Goal: Task Accomplishment & Management: Manage account settings

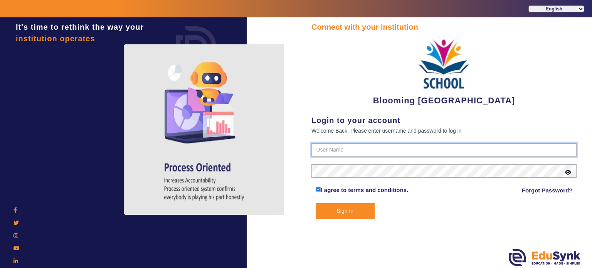
click at [327, 150] on input "text" at bounding box center [444, 150] width 265 height 14
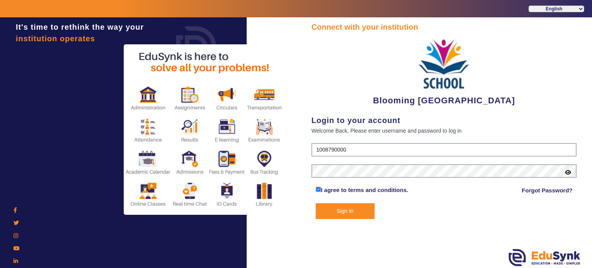
click at [331, 149] on input "1008790000" at bounding box center [444, 150] width 265 height 14
click at [331, 149] on input "4" at bounding box center [444, 150] width 265 height 14
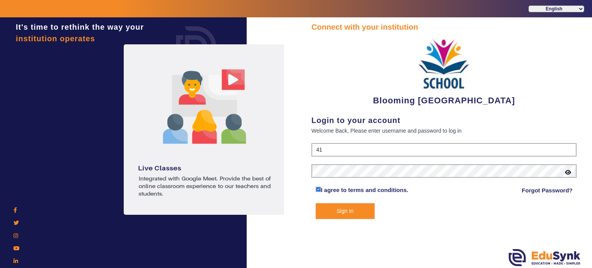
type input "4141419999"
click at [316, 203] on button "Sign In" at bounding box center [345, 211] width 59 height 16
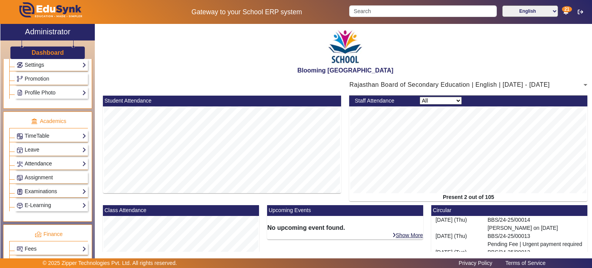
scroll to position [244, 0]
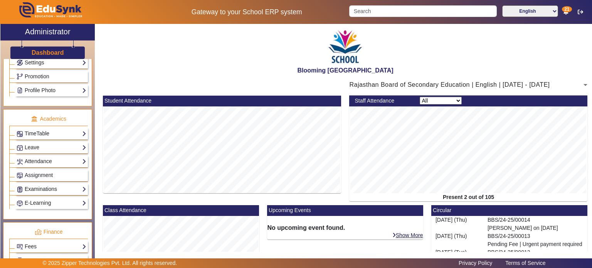
click at [52, 185] on link "Examinations" at bounding box center [52, 189] width 70 height 9
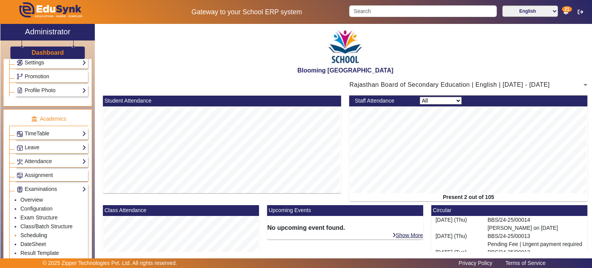
click at [38, 232] on link "Scheduling" at bounding box center [33, 235] width 27 height 6
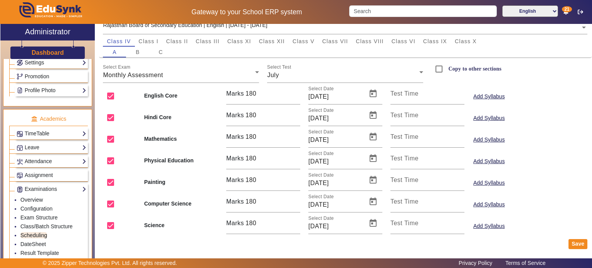
scroll to position [71, 0]
click at [36, 241] on link "DateSheet" at bounding box center [32, 244] width 25 height 6
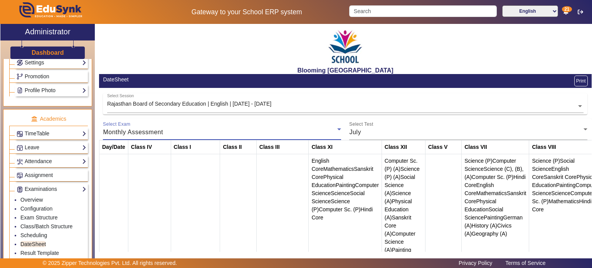
click at [160, 128] on div "Monthly Assessment" at bounding box center [220, 132] width 234 height 9
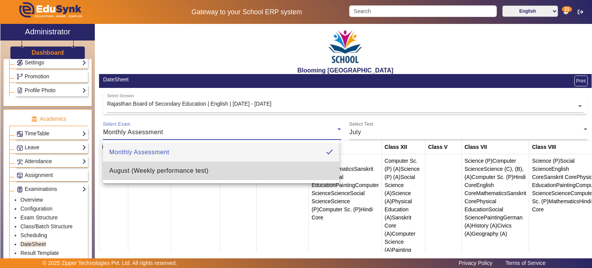
click at [156, 169] on span "August (Weekly performance test)" at bounding box center [159, 170] width 100 height 9
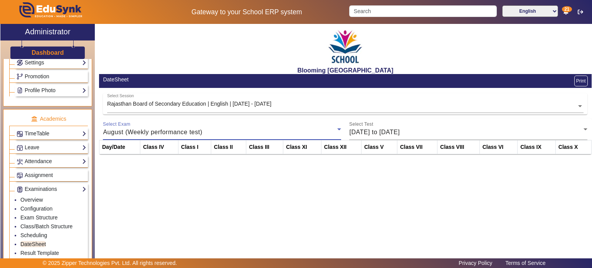
drag, startPoint x: 321, startPoint y: 131, endPoint x: 315, endPoint y: 132, distance: 5.8
click at [315, 132] on div "August (Weekly performance test)" at bounding box center [220, 132] width 234 height 9
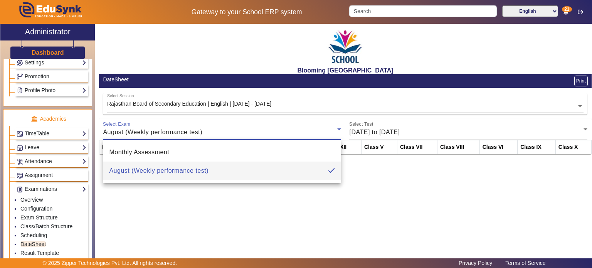
click at [315, 132] on div at bounding box center [296, 134] width 592 height 268
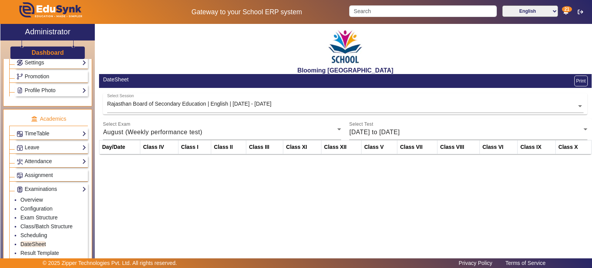
click at [312, 145] on th "Class XI" at bounding box center [302, 147] width 38 height 14
click at [341, 134] on div at bounding box center [341, 134] width 0 height 0
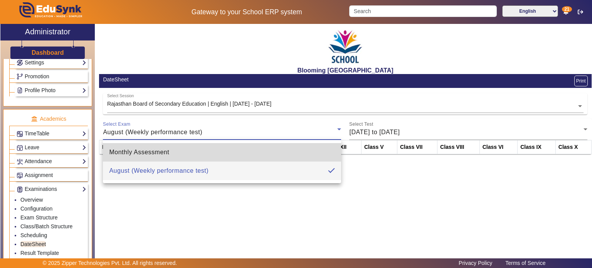
click at [301, 155] on mat-option "Monthly Assessment" at bounding box center [222, 152] width 238 height 19
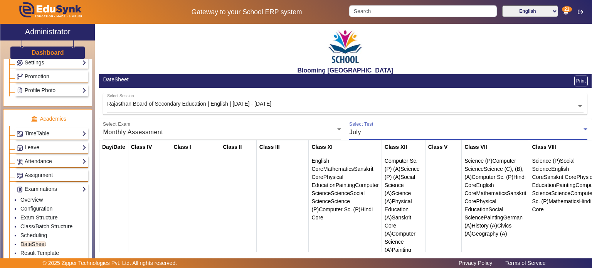
click at [376, 134] on div "July" at bounding box center [466, 132] width 234 height 9
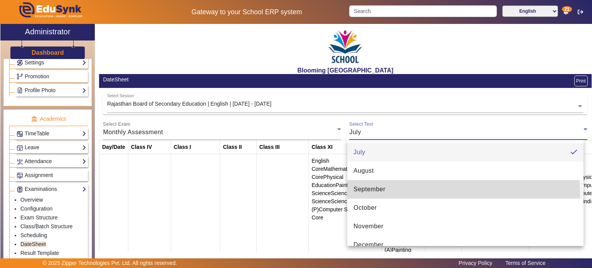
click at [375, 195] on mat-option "September" at bounding box center [465, 189] width 236 height 19
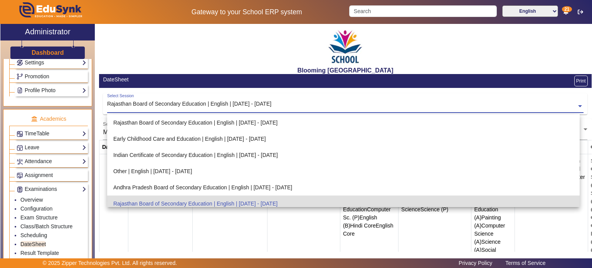
click at [213, 98] on div "Select Session Rajasthan Board of Secondary Education | English | Apr 2025 - Ma…" at bounding box center [342, 101] width 470 height 17
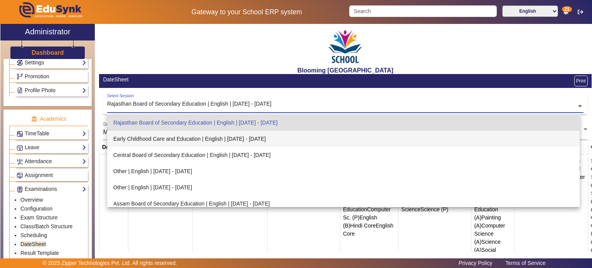
click at [207, 135] on div "Early Childhood Care and Education | English | [DATE] - [DATE]" at bounding box center [343, 139] width 473 height 16
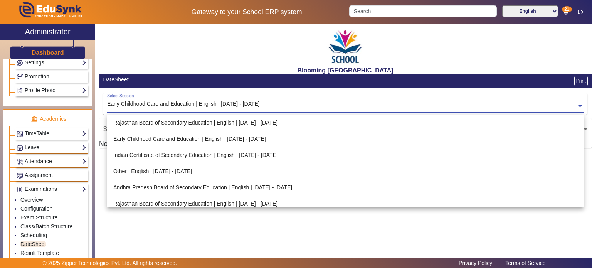
click at [217, 110] on input "text" at bounding box center [345, 107] width 477 height 8
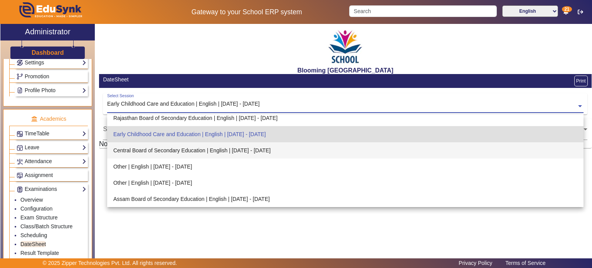
click at [205, 149] on div "Central Board of Secondary Education | English | [DATE] - [DATE]" at bounding box center [345, 150] width 477 height 16
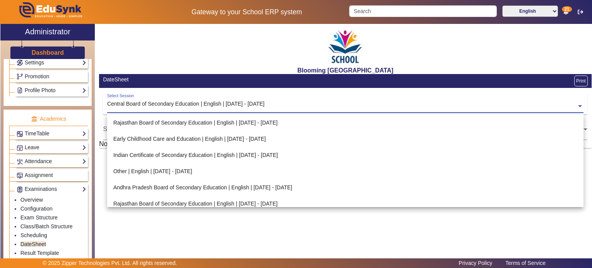
click at [208, 111] on div "Select Session Central Board of Secondary Education | English | May 2025 - Apr …" at bounding box center [345, 103] width 477 height 20
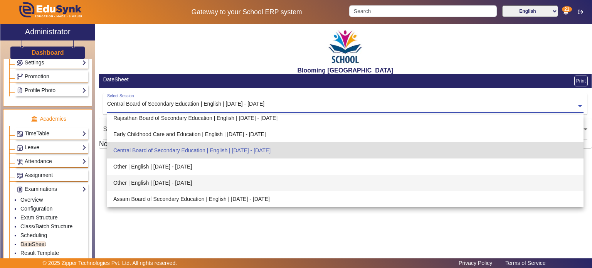
click at [199, 184] on div "Other | English | [DATE] - [DATE]" at bounding box center [345, 183] width 477 height 16
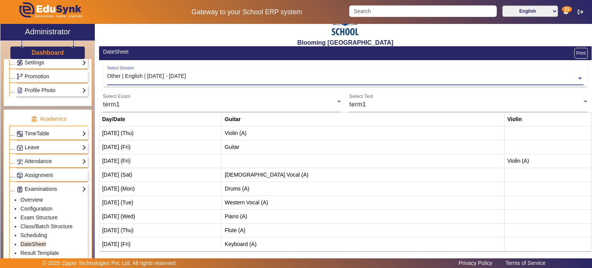
scroll to position [30, 0]
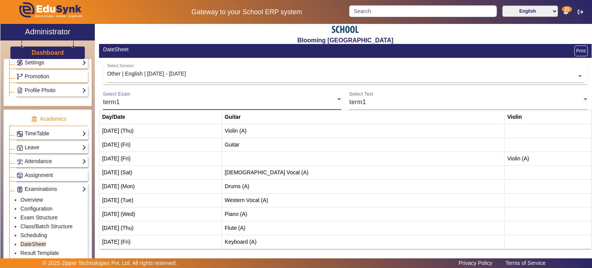
click at [249, 98] on div "term1" at bounding box center [220, 102] width 234 height 9
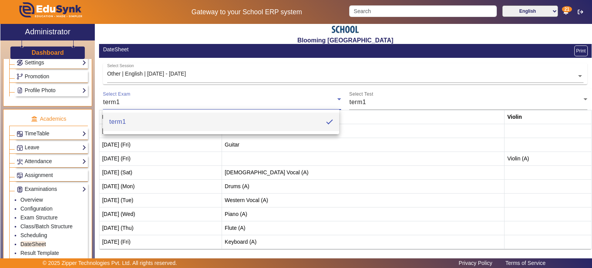
click at [246, 77] on div at bounding box center [296, 134] width 592 height 268
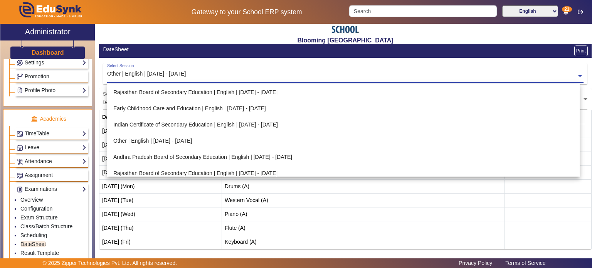
click at [246, 77] on input "text" at bounding box center [345, 77] width 477 height 8
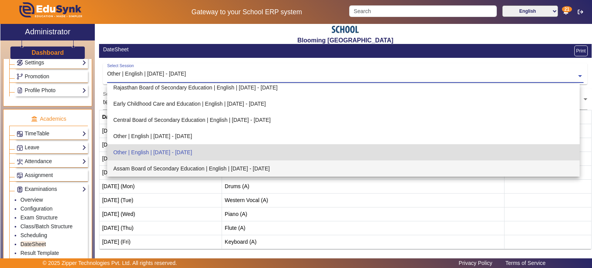
click at [236, 170] on div "Assam Board of Secondary Education | English | Jul 2025 - Dec 2025" at bounding box center [343, 168] width 473 height 16
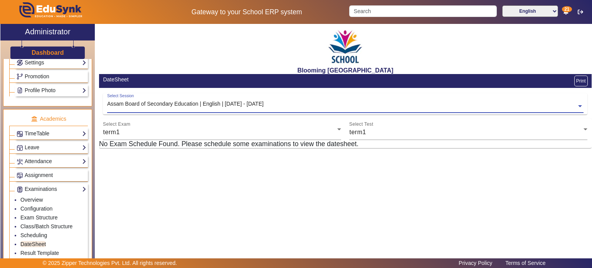
scroll to position [0, 0]
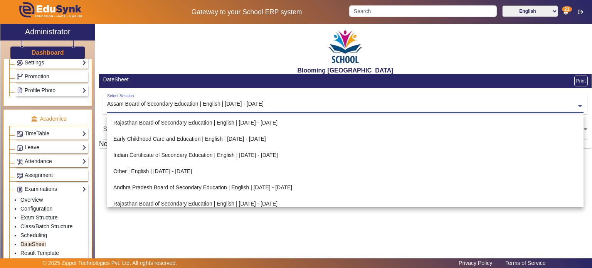
click at [228, 105] on input "text" at bounding box center [345, 107] width 477 height 8
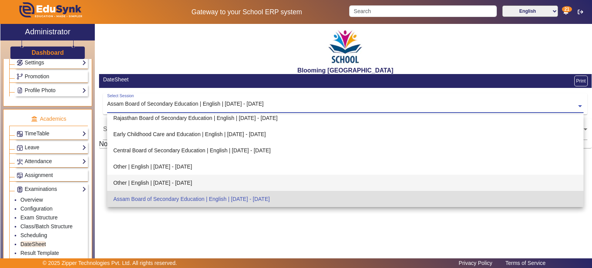
click at [213, 185] on div "Other | English | Jun 2025 - Nov 2025" at bounding box center [345, 183] width 477 height 16
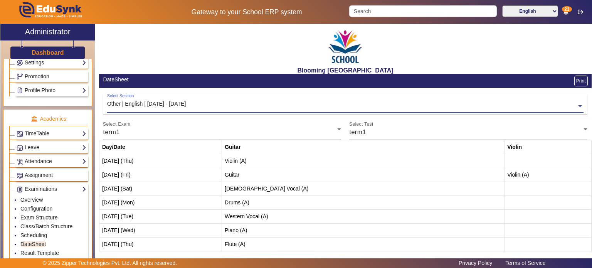
scroll to position [16, 0]
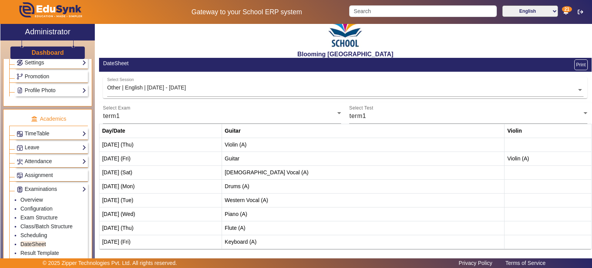
click at [247, 147] on span "Violin (A)" at bounding box center [236, 145] width 22 height 6
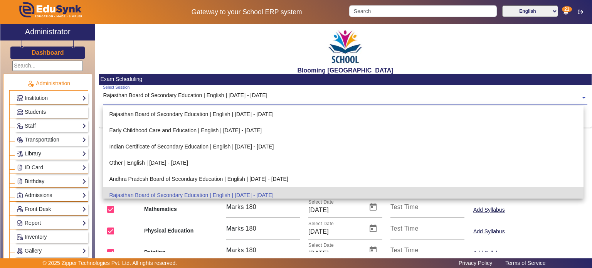
click at [181, 98] on input "text" at bounding box center [345, 98] width 485 height 8
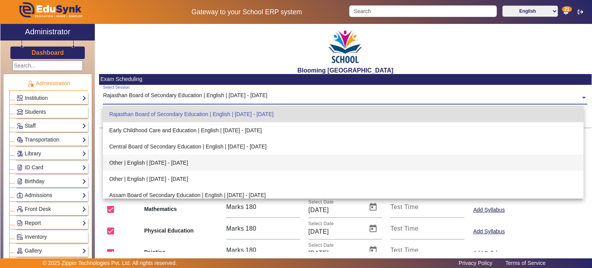
click at [173, 167] on div "Other | English | [DATE] - [DATE]" at bounding box center [343, 163] width 481 height 16
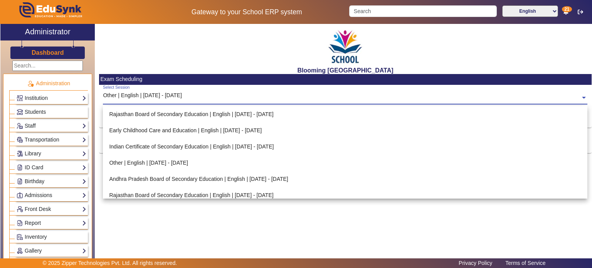
click at [164, 96] on input "text" at bounding box center [345, 98] width 485 height 8
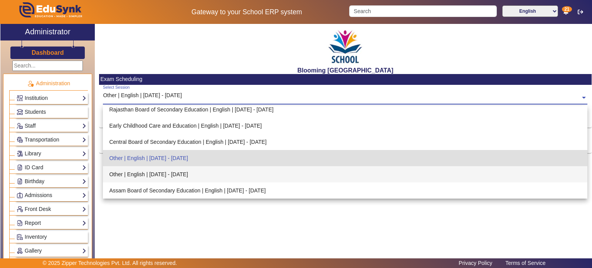
click at [170, 172] on div "Other | English | [DATE] - [DATE]" at bounding box center [345, 174] width 485 height 16
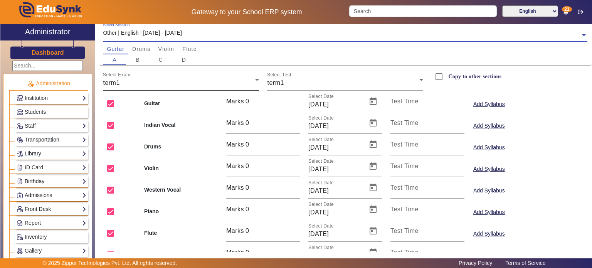
scroll to position [63, 0]
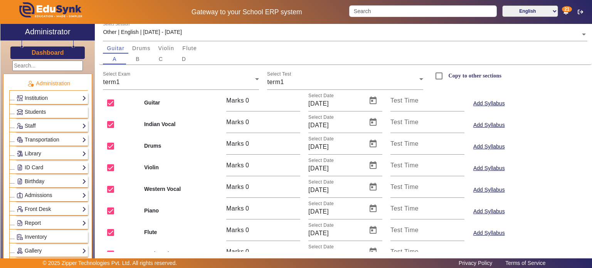
click at [151, 104] on b "Guitar" at bounding box center [181, 103] width 74 height 8
click at [165, 47] on span "Violin" at bounding box center [167, 48] width 16 height 5
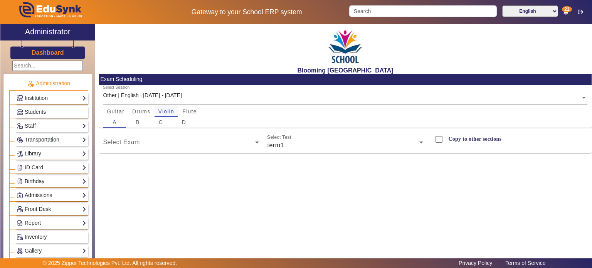
scroll to position [0, 0]
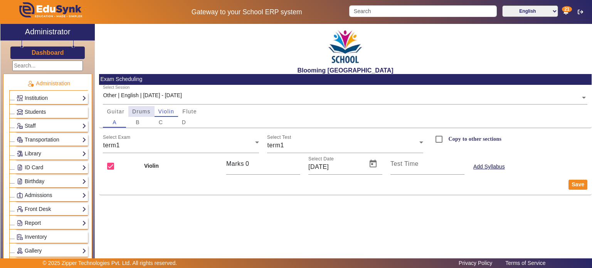
click at [151, 111] on div "Drums" at bounding box center [141, 111] width 26 height 11
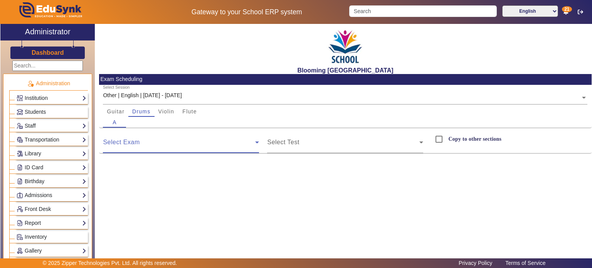
click at [177, 145] on span at bounding box center [179, 145] width 152 height 9
click at [270, 150] on span at bounding box center [343, 145] width 152 height 9
click at [241, 147] on span at bounding box center [179, 145] width 152 height 9
click at [175, 115] on div "Violin" at bounding box center [167, 111] width 24 height 11
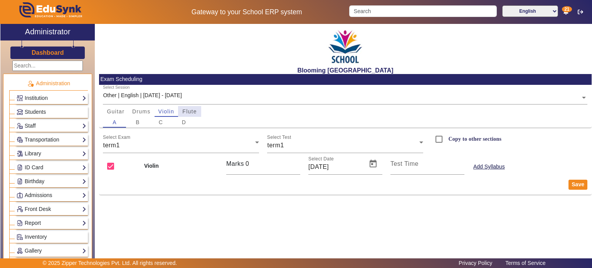
click at [191, 111] on span "Flute" at bounding box center [189, 111] width 14 height 5
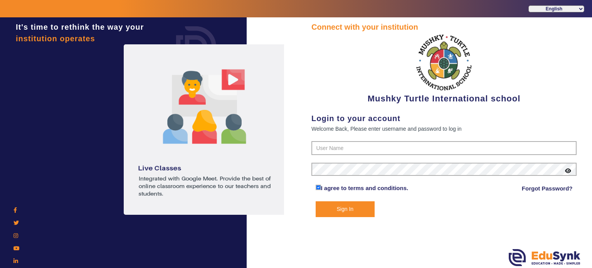
click at [330, 156] on form "I agree to terms and conditions. Forgot Password? Sign In" at bounding box center [444, 179] width 265 height 76
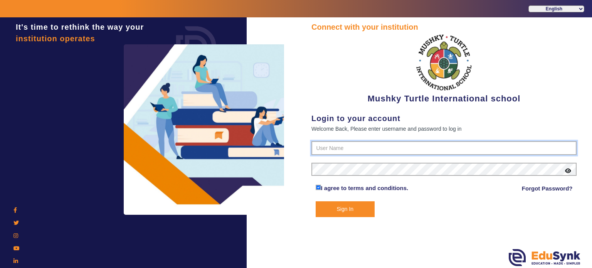
click at [336, 152] on input "text" at bounding box center [444, 148] width 265 height 14
paste input "9950605811"
type input "9950605811"
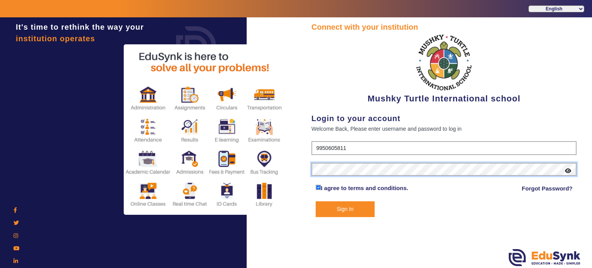
click at [316, 201] on button "Sign In" at bounding box center [345, 209] width 59 height 16
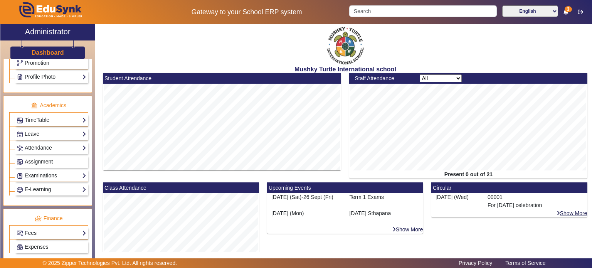
scroll to position [258, 0]
click at [56, 169] on div "Examinations Overview Configuration Exam Structure Class/Batch Structure Schedu…" at bounding box center [51, 175] width 73 height 12
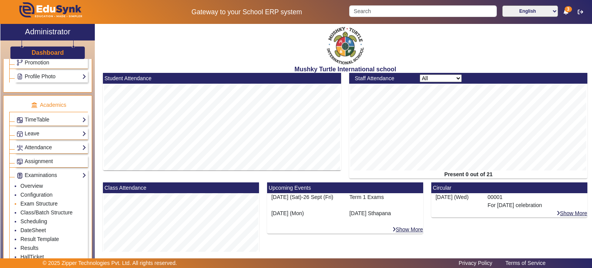
click at [41, 201] on link "Exam Structure" at bounding box center [38, 204] width 37 height 6
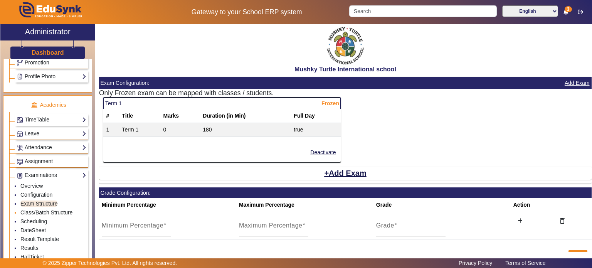
click at [41, 210] on link "Class/Batch Structure" at bounding box center [46, 212] width 52 height 6
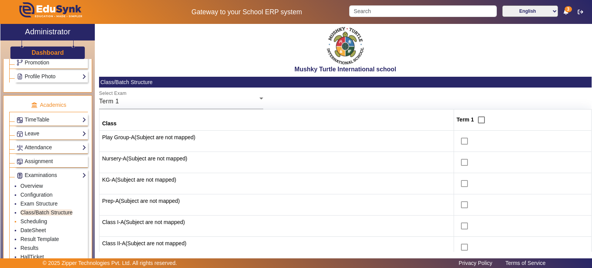
click at [41, 221] on li "Scheduling" at bounding box center [53, 222] width 66 height 9
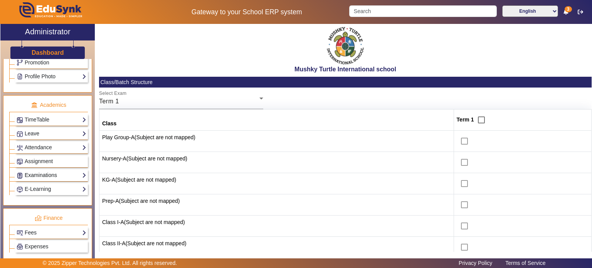
click at [51, 171] on link "Examinations" at bounding box center [52, 175] width 70 height 9
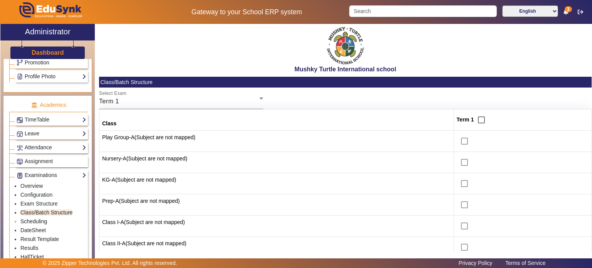
click at [40, 218] on link "Scheduling" at bounding box center [33, 221] width 27 height 6
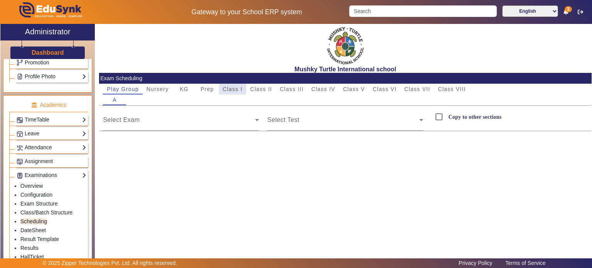
click at [231, 89] on span "Class I" at bounding box center [233, 88] width 20 height 5
click at [262, 88] on span "Class II" at bounding box center [261, 88] width 22 height 5
click at [288, 88] on span "Class III" at bounding box center [292, 88] width 24 height 5
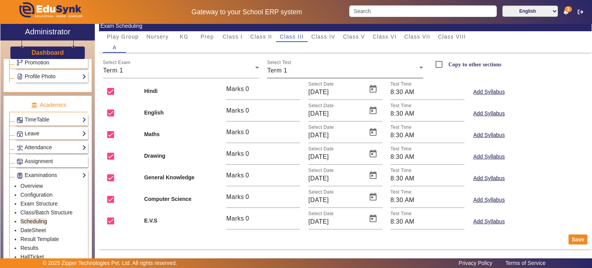
scroll to position [54, 0]
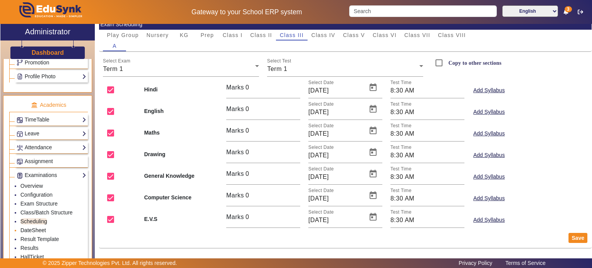
click at [36, 227] on link "DateSheet" at bounding box center [32, 230] width 25 height 6
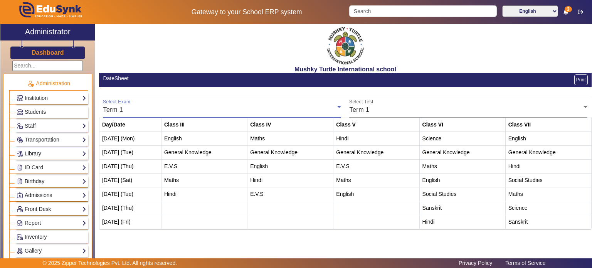
click at [208, 114] on div "Term 1" at bounding box center [220, 109] width 234 height 9
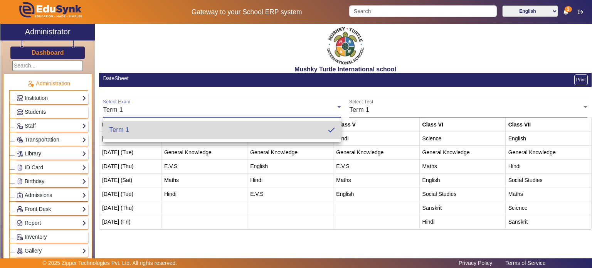
click at [204, 129] on mat-option "Term 1" at bounding box center [222, 130] width 238 height 19
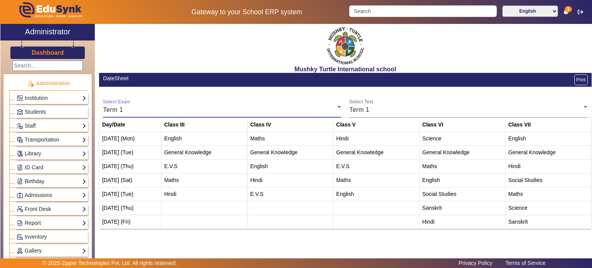
click at [171, 108] on div "Term 1" at bounding box center [220, 109] width 234 height 9
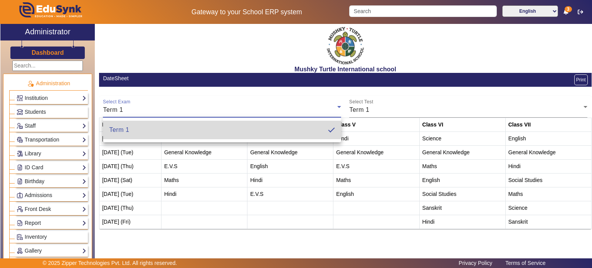
click at [165, 137] on mat-option "Term 1" at bounding box center [222, 130] width 238 height 19
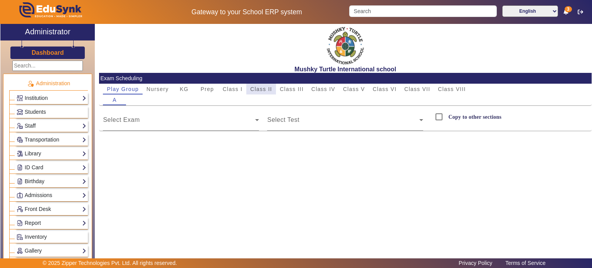
click at [273, 89] on div "Class II" at bounding box center [261, 89] width 30 height 11
click at [292, 88] on span "Class III" at bounding box center [292, 88] width 24 height 5
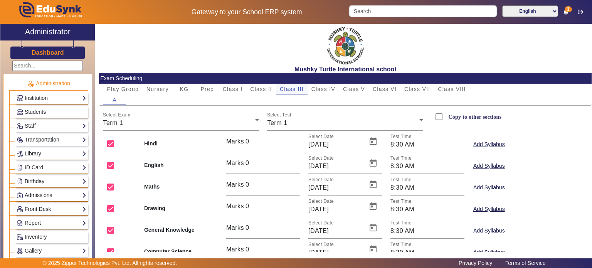
scroll to position [54, 0]
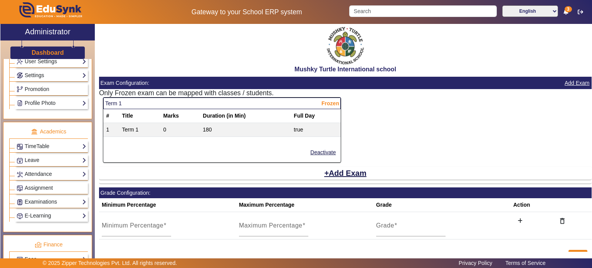
scroll to position [245, 0]
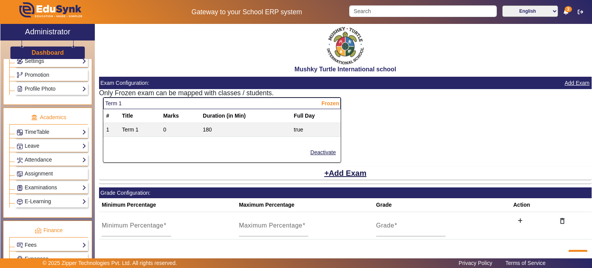
click at [44, 183] on link "Examinations" at bounding box center [52, 187] width 70 height 9
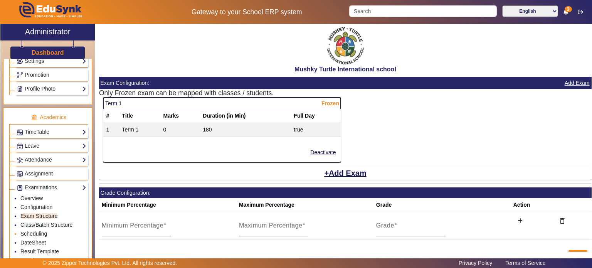
click at [40, 231] on link "Scheduling" at bounding box center [33, 234] width 27 height 6
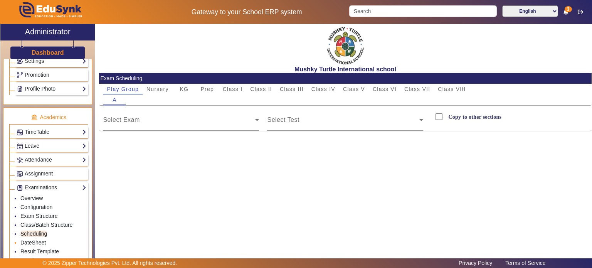
click at [38, 240] on link "DateSheet" at bounding box center [32, 243] width 25 height 6
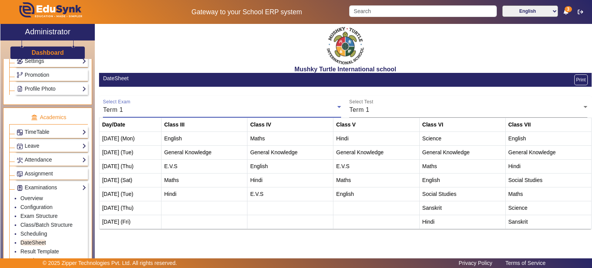
click at [224, 106] on div "Term 1" at bounding box center [220, 109] width 234 height 9
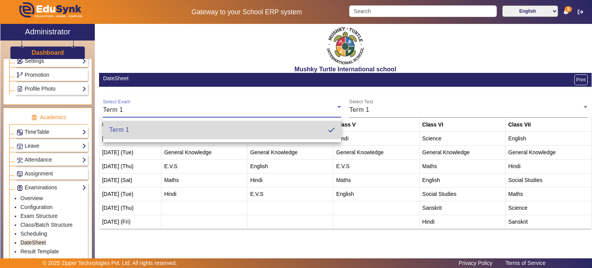
click at [243, 130] on mat-option "Term 1" at bounding box center [222, 130] width 238 height 19
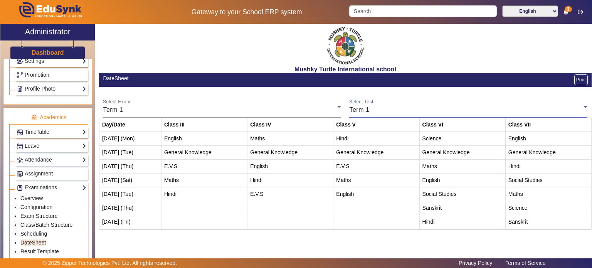
click at [390, 106] on div "Term 1" at bounding box center [466, 109] width 234 height 9
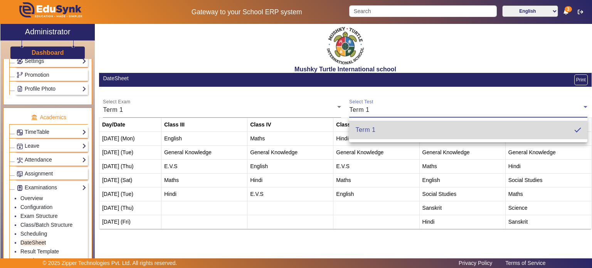
click at [385, 130] on mat-option "Term 1" at bounding box center [468, 130] width 238 height 19
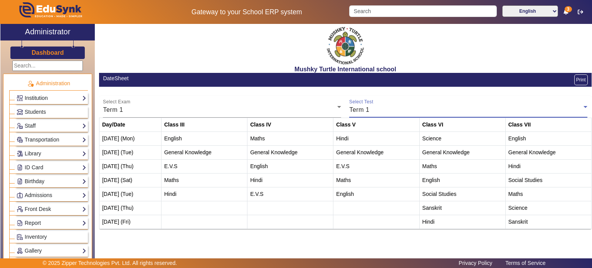
click at [51, 95] on link "Institution" at bounding box center [52, 98] width 70 height 9
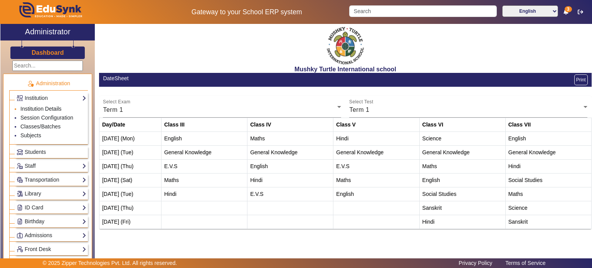
click at [48, 109] on link "Institution Details" at bounding box center [40, 109] width 41 height 6
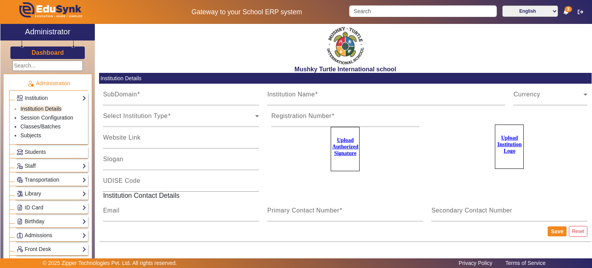
type input "MushkyTurtleJai"
type input "Mushky Turtle International school"
type input "NA"
type input "mushkyturtleinternational@gmail.com"
type input "9950605811"
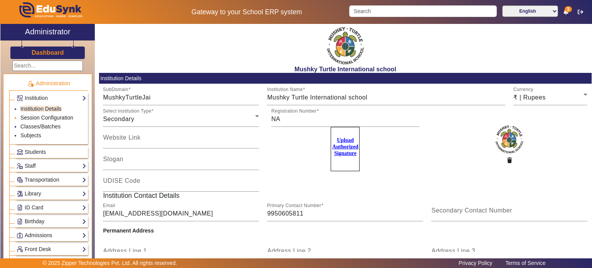
click at [48, 120] on link "Session Configuration" at bounding box center [46, 118] width 53 height 6
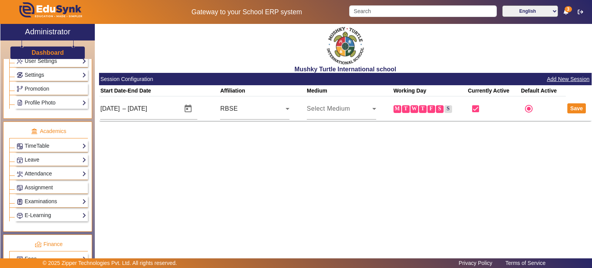
scroll to position [261, 0]
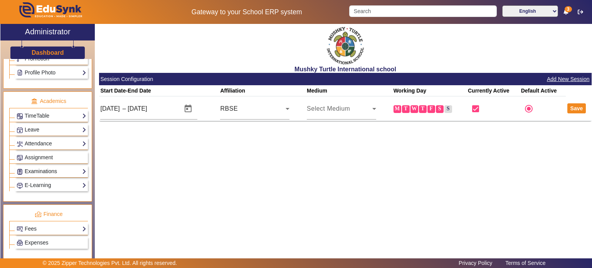
click at [54, 167] on link "Examinations" at bounding box center [52, 171] width 70 height 9
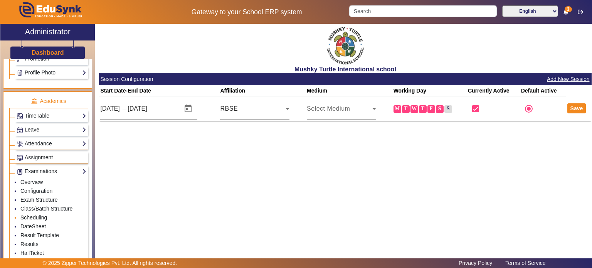
click at [41, 215] on link "Scheduling" at bounding box center [33, 217] width 27 height 6
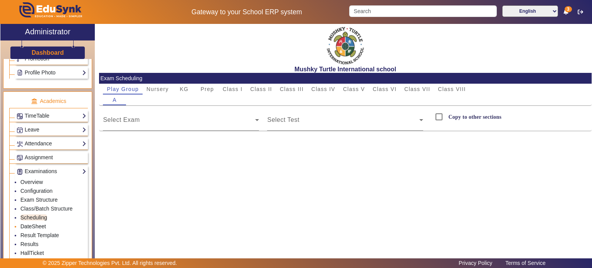
click at [40, 223] on link "DateSheet" at bounding box center [32, 226] width 25 height 6
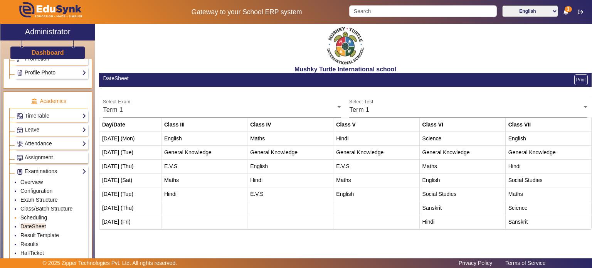
click at [41, 214] on link "Scheduling" at bounding box center [33, 217] width 27 height 6
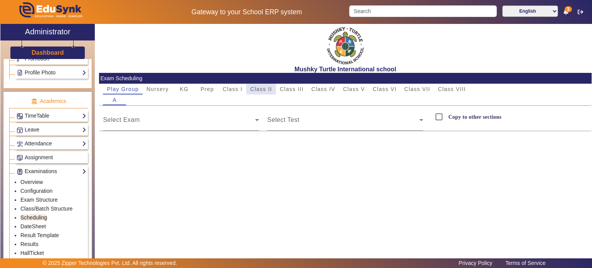
click at [267, 88] on span "Class II" at bounding box center [261, 88] width 22 height 5
click at [290, 89] on span "Class III" at bounding box center [292, 88] width 24 height 5
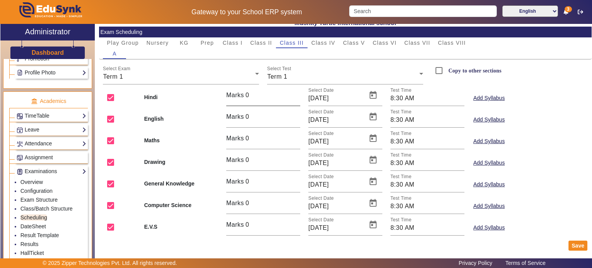
scroll to position [51, 0]
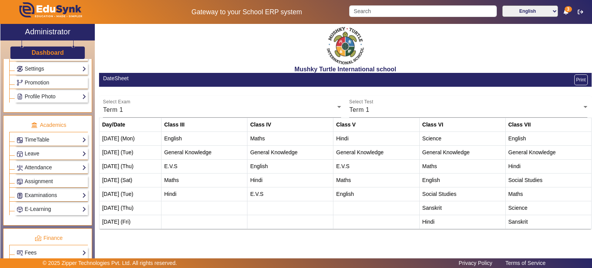
scroll to position [245, 0]
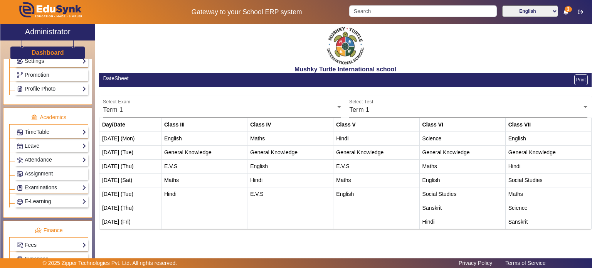
click at [63, 189] on div "Examinations Overview Configuration Exam Structure Class/Batch Structure Schedu…" at bounding box center [51, 188] width 73 height 12
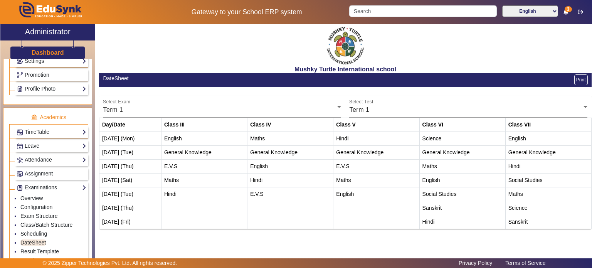
click at [32, 258] on div "© 2025 Zipper Technologies Pvt. Ltd. All rights reserved. Privacy Policy Terms …" at bounding box center [296, 263] width 592 height 10
click at [32, 257] on link "Results" at bounding box center [29, 260] width 18 height 6
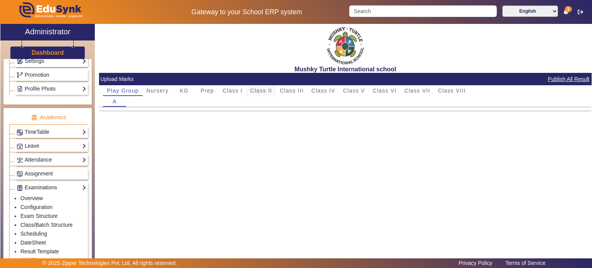
click at [268, 89] on span "Class II" at bounding box center [261, 90] width 22 height 5
click at [285, 89] on span "Class III" at bounding box center [292, 90] width 24 height 5
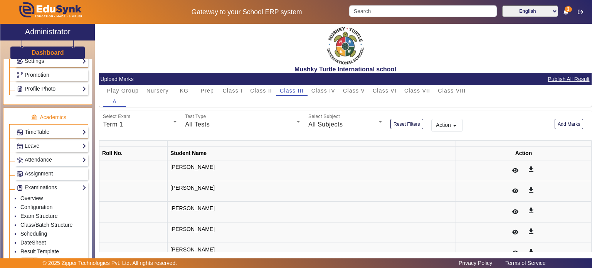
click at [326, 129] on div "Select Subject All Subjects" at bounding box center [346, 122] width 74 height 22
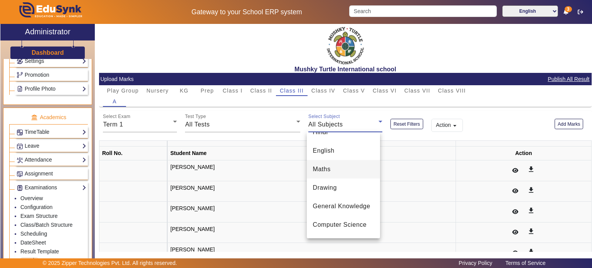
scroll to position [31, 0]
click at [336, 184] on span "Drawing" at bounding box center [325, 187] width 24 height 9
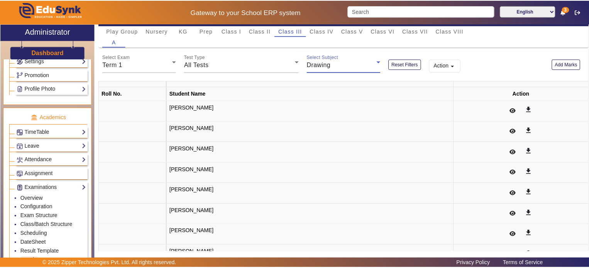
scroll to position [0, 0]
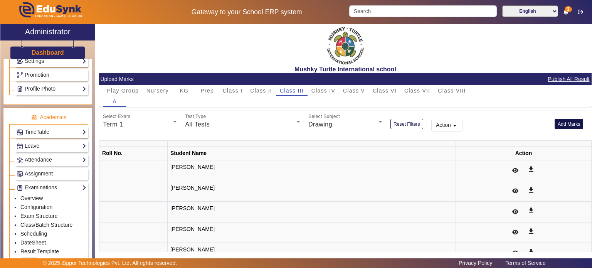
click at [562, 124] on button "Add Marks" at bounding box center [569, 124] width 29 height 10
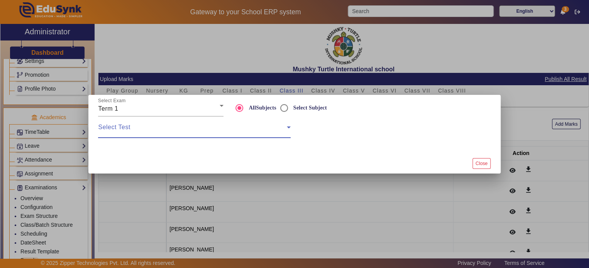
click at [234, 129] on span at bounding box center [192, 130] width 188 height 9
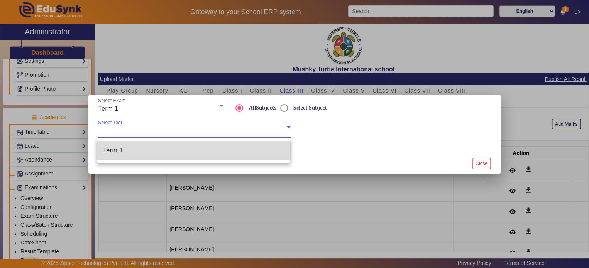
click at [219, 151] on mat-option "Term 1" at bounding box center [194, 150] width 194 height 19
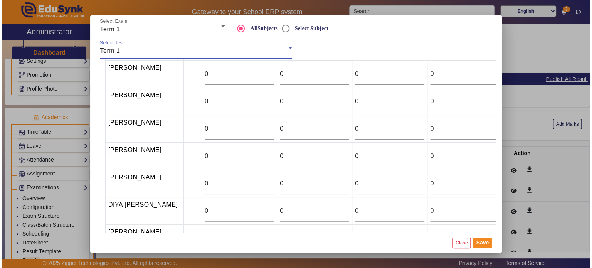
scroll to position [129, 0]
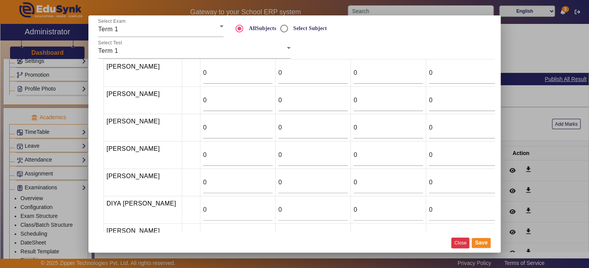
click at [453, 241] on button "Close" at bounding box center [460, 243] width 18 height 10
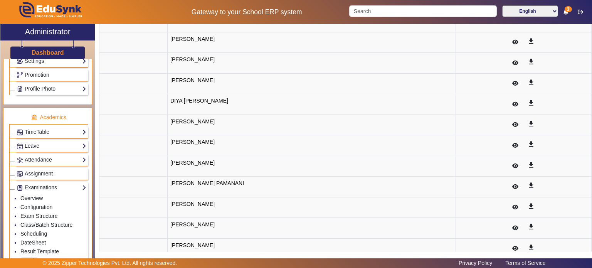
scroll to position [237, 0]
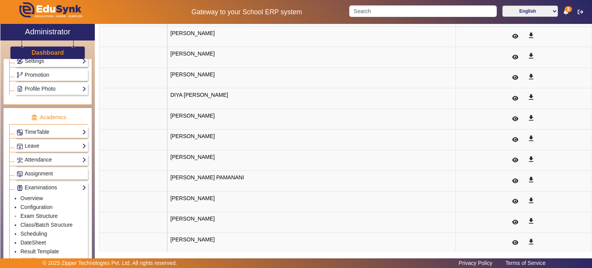
click at [41, 213] on link "Exam Structure" at bounding box center [38, 216] width 37 height 6
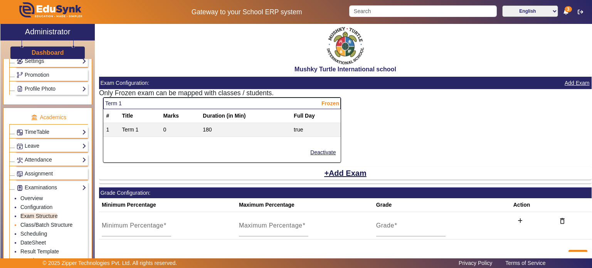
click at [42, 222] on link "Class/Batch Structure" at bounding box center [46, 225] width 52 height 6
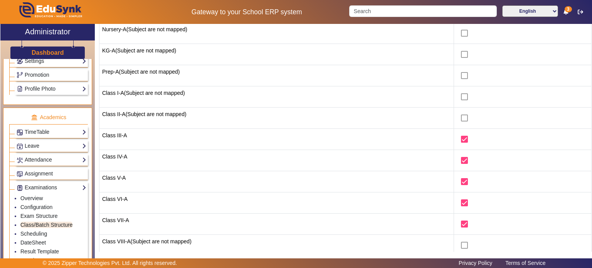
scroll to position [144, 0]
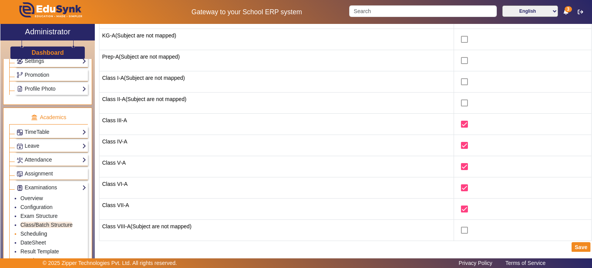
click at [43, 231] on link "Scheduling" at bounding box center [33, 234] width 27 height 6
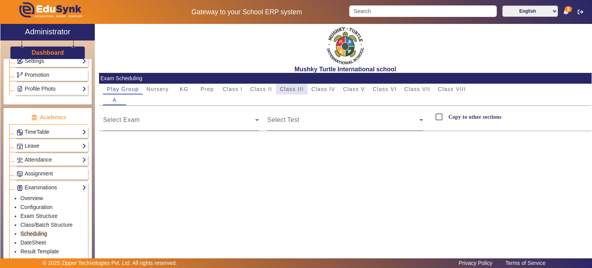
click at [295, 91] on span "Class III" at bounding box center [292, 88] width 24 height 5
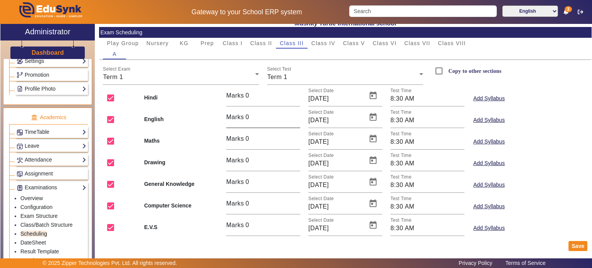
scroll to position [54, 0]
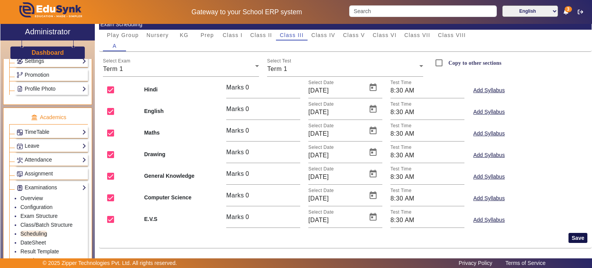
click at [577, 237] on button "Save" at bounding box center [578, 238] width 19 height 10
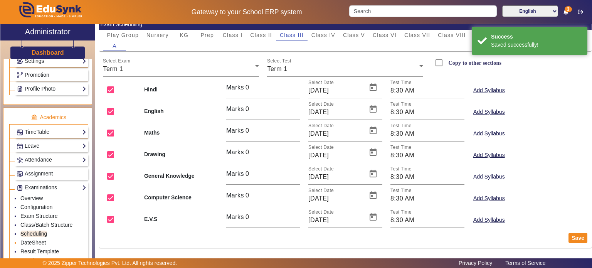
click at [37, 241] on link "DateSheet" at bounding box center [32, 243] width 25 height 6
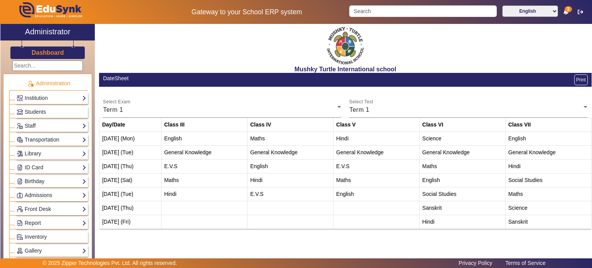
click at [123, 202] on td "[DATE] (Thu)" at bounding box center [130, 208] width 62 height 14
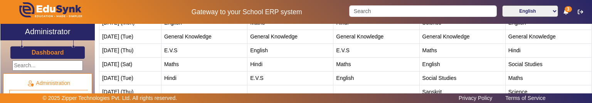
scroll to position [120, 0]
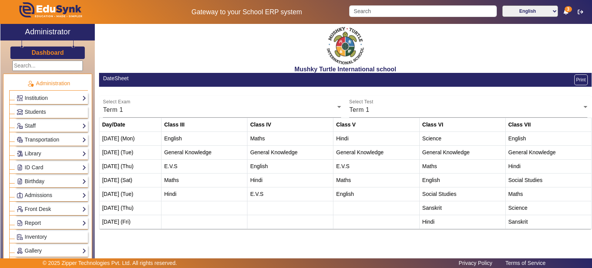
click at [118, 0] on div at bounding box center [74, 12] width 148 height 24
click at [69, 96] on link "Institution" at bounding box center [52, 98] width 70 height 9
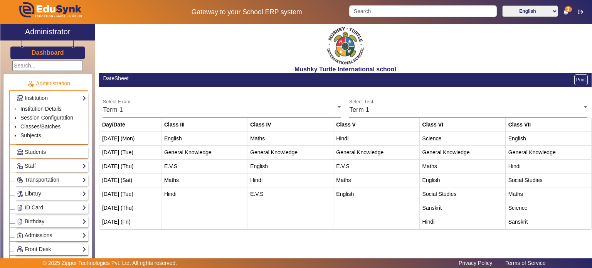
click at [39, 103] on link "Institution Details" at bounding box center [40, 109] width 41 height 6
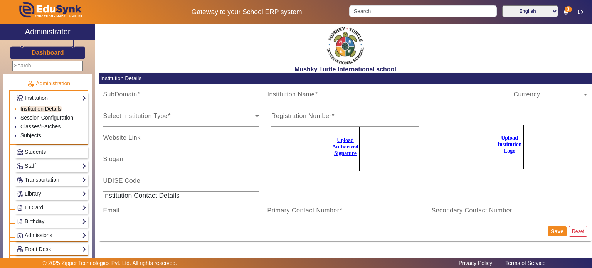
type input "MushkyTurtleJai"
type input "Mushky Turtle International school"
type input "NA"
type input "mushkyturtleinternational@gmail.com"
type input "9950605811"
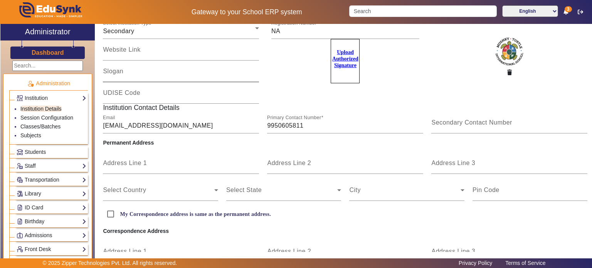
scroll to position [89, 0]
click at [278, 103] on input "9950605811" at bounding box center [345, 124] width 156 height 9
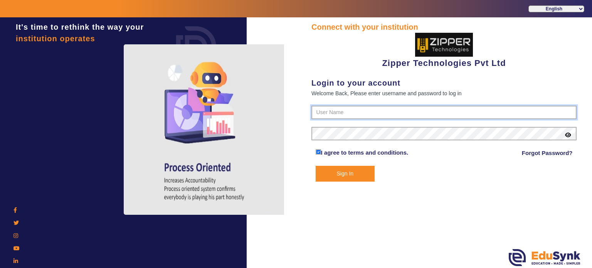
click at [327, 119] on form "I agree to terms and conditions. Forgot Password? Sign In" at bounding box center [444, 144] width 265 height 76
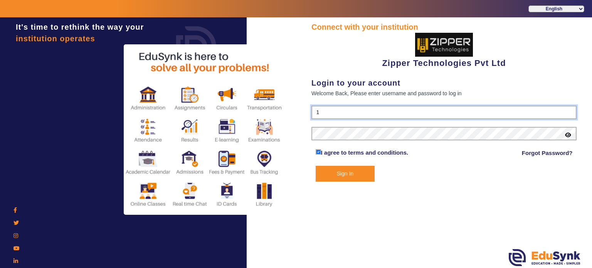
click at [322, 111] on input "1" at bounding box center [444, 113] width 265 height 14
type input "1008790000"
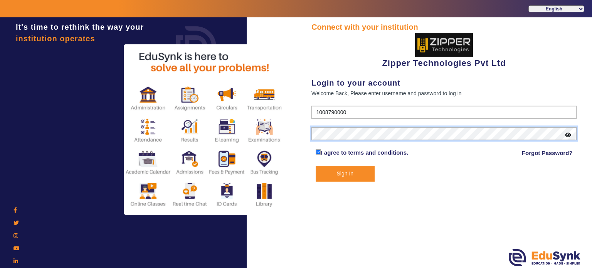
click at [316, 166] on button "Sign In" at bounding box center [345, 174] width 59 height 16
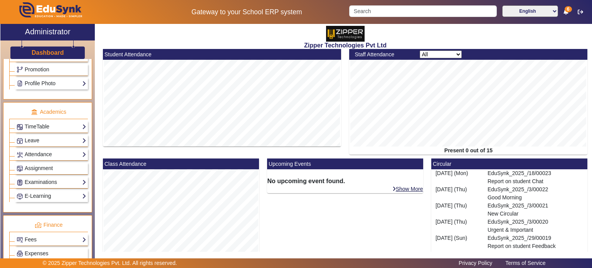
scroll to position [251, 0]
click at [49, 177] on link "Examinations" at bounding box center [52, 181] width 70 height 9
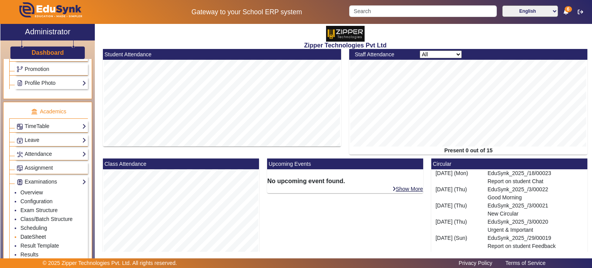
click at [35, 234] on link "DateSheet" at bounding box center [32, 237] width 25 height 6
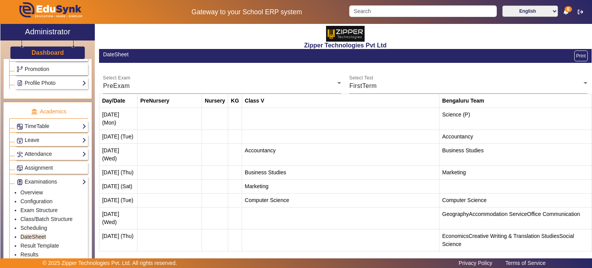
click at [117, 115] on td "3 Feb (Mon)" at bounding box center [118, 119] width 38 height 22
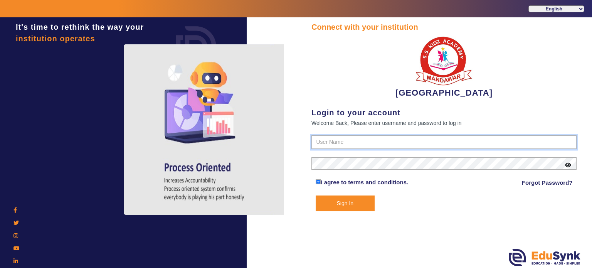
click at [316, 143] on input "text" at bounding box center [444, 142] width 265 height 14
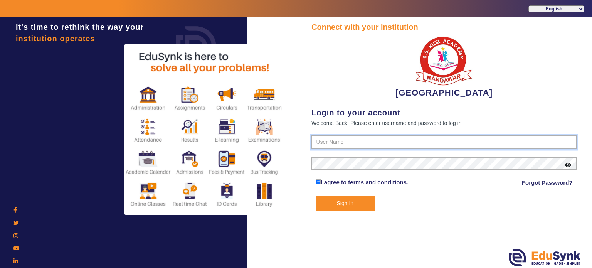
type input "9928895959"
click at [316, 196] on button "Sign In" at bounding box center [345, 204] width 59 height 16
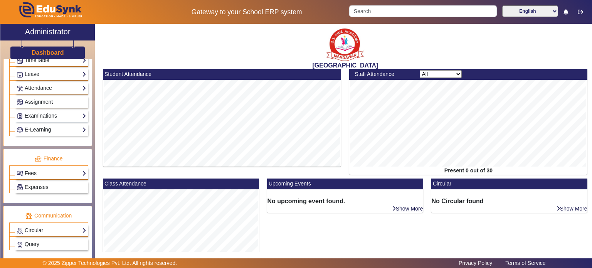
scroll to position [317, 0]
click at [39, 169] on link "Fees" at bounding box center [52, 173] width 70 height 9
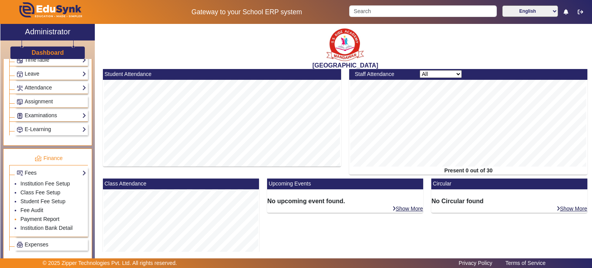
click at [40, 216] on link "Payment Report" at bounding box center [39, 219] width 39 height 6
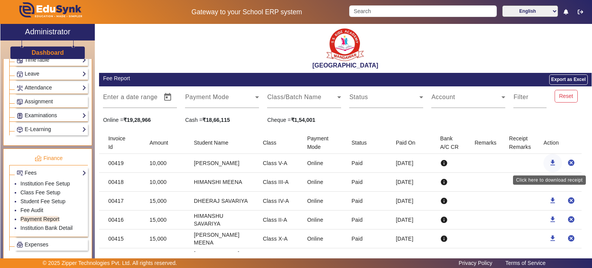
click at [545, 160] on span "button" at bounding box center [553, 163] width 19 height 19
click at [520, 100] on mat-label "Filter" at bounding box center [521, 97] width 15 height 7
click at [520, 100] on input "Filter" at bounding box center [530, 100] width 33 height 9
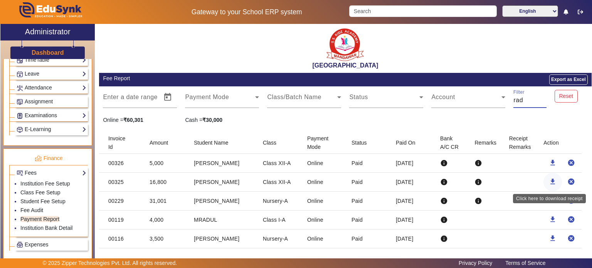
type input "rad"
click at [549, 178] on mat-icon "download" at bounding box center [553, 182] width 8 height 8
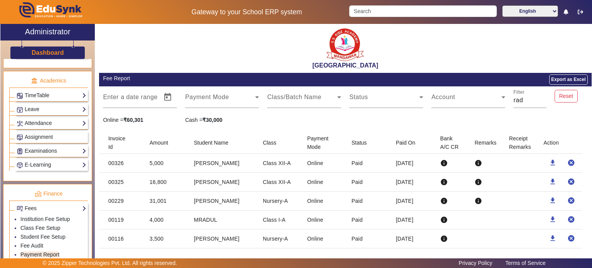
scroll to position [279, 0]
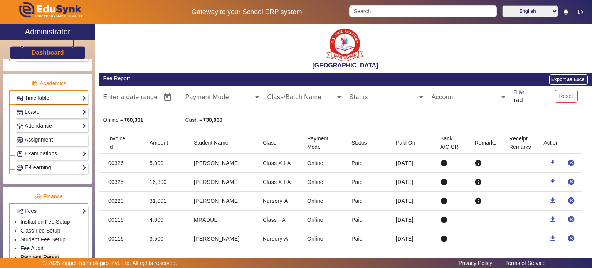
click at [51, 149] on link "Examinations" at bounding box center [52, 153] width 70 height 9
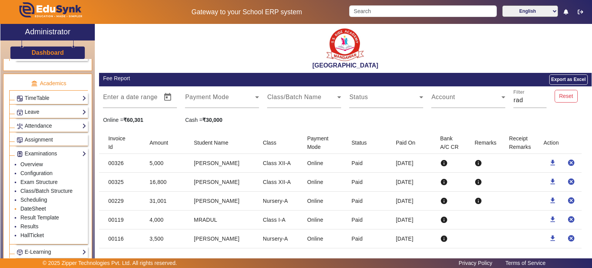
click at [39, 207] on link "DateSheet" at bounding box center [32, 209] width 25 height 6
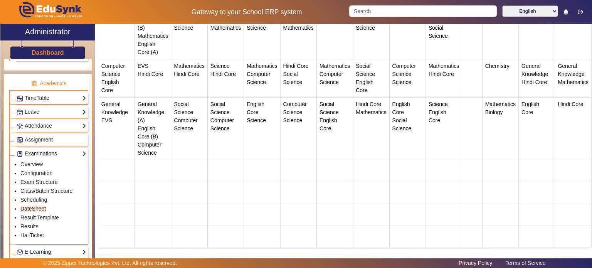
scroll to position [134, 0]
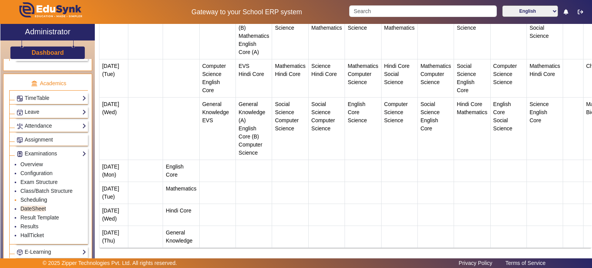
click at [39, 197] on link "Scheduling" at bounding box center [33, 200] width 27 height 6
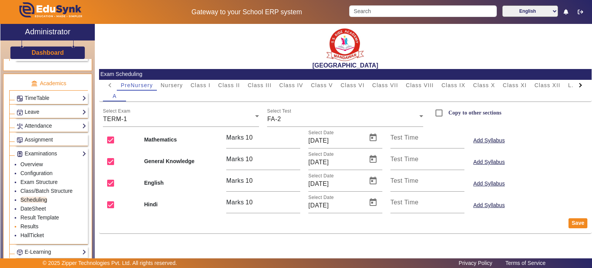
click at [36, 224] on link "Results" at bounding box center [29, 226] width 18 height 6
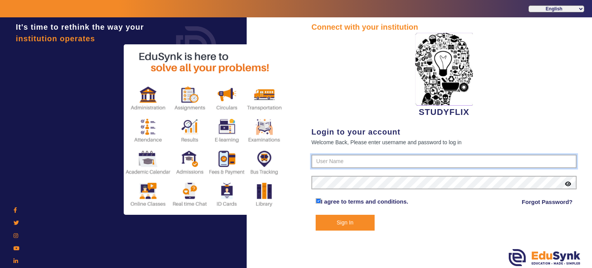
click at [335, 163] on input "text" at bounding box center [444, 162] width 265 height 14
type input "6354922771"
click at [316, 215] on button "Sign In" at bounding box center [345, 223] width 59 height 16
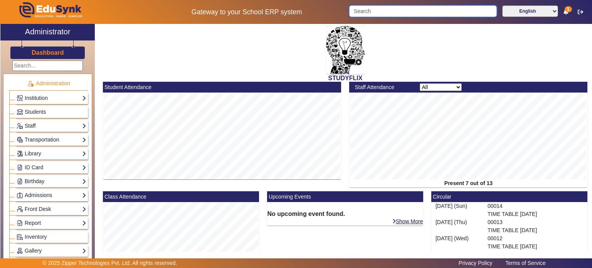
click at [365, 10] on input "Search" at bounding box center [422, 11] width 147 height 12
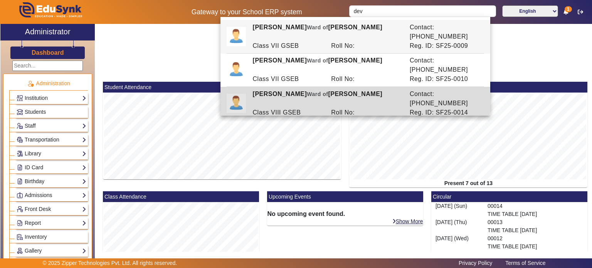
click at [316, 89] on div "Nai [PERSON_NAME] [PERSON_NAME] of [PERSON_NAME]" at bounding box center [327, 98] width 157 height 19
type input "[PERSON_NAME]"
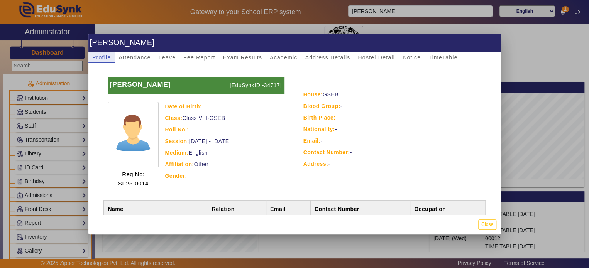
scroll to position [34, 0]
